Goal: Find specific page/section: Find specific page/section

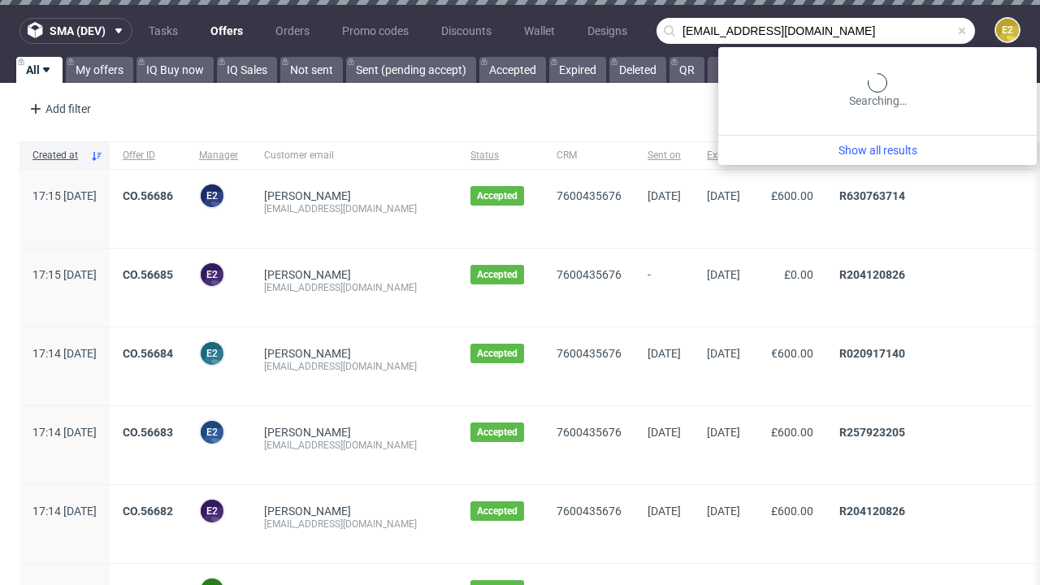
type input "[EMAIL_ADDRESS][DOMAIN_NAME]"
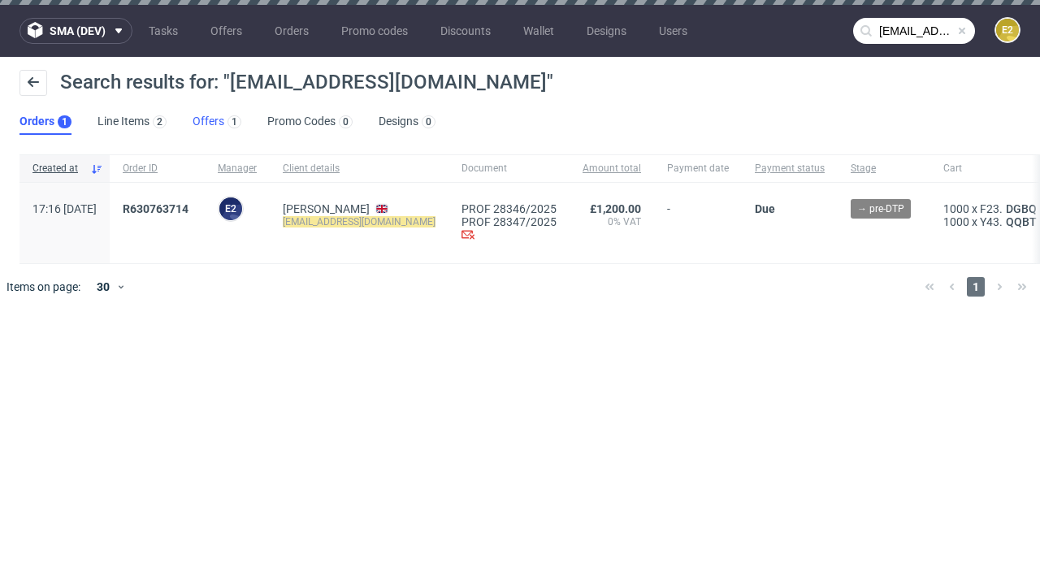
click at [217, 122] on link "Offers 1" at bounding box center [217, 122] width 49 height 26
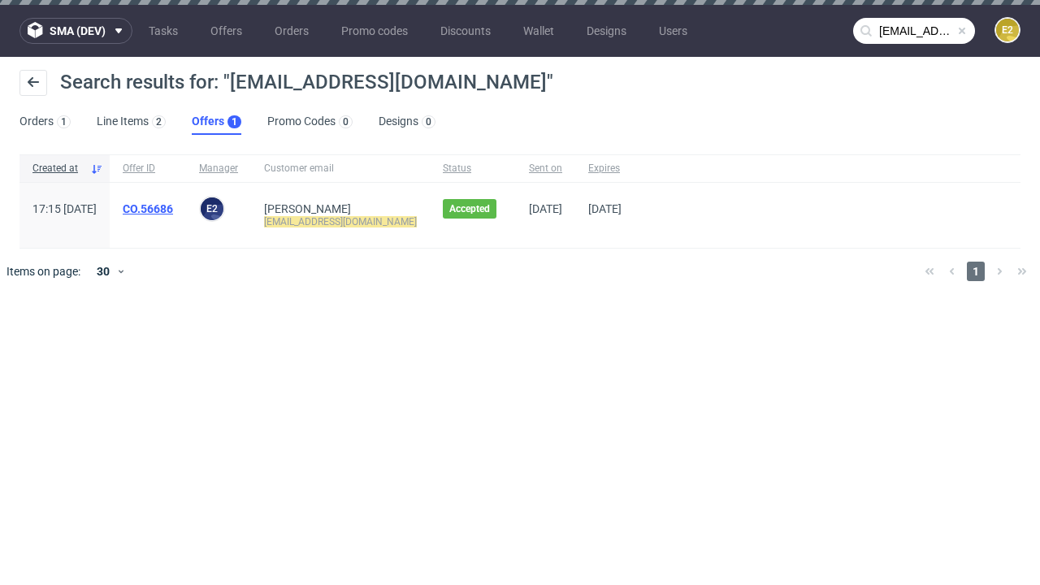
click at [173, 209] on link "CO.56686" at bounding box center [148, 208] width 50 height 13
